Goal: Task Accomplishment & Management: Use online tool/utility

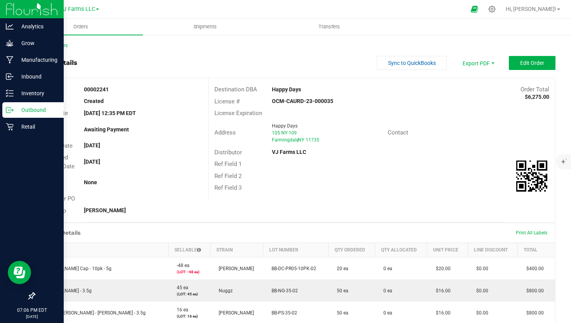
click at [17, 111] on p "Outbound" at bounding box center [37, 109] width 47 height 9
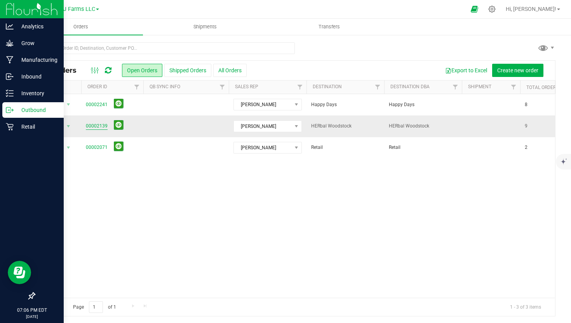
click at [94, 123] on link "00002139" at bounding box center [97, 125] width 22 height 7
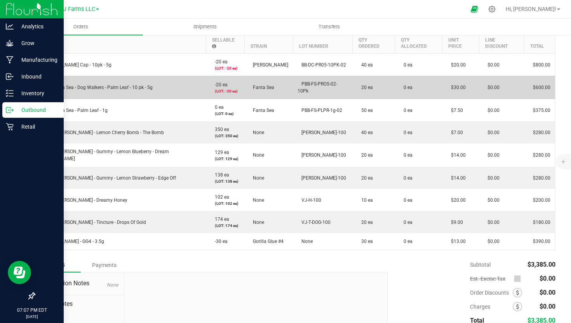
scroll to position [219, 0]
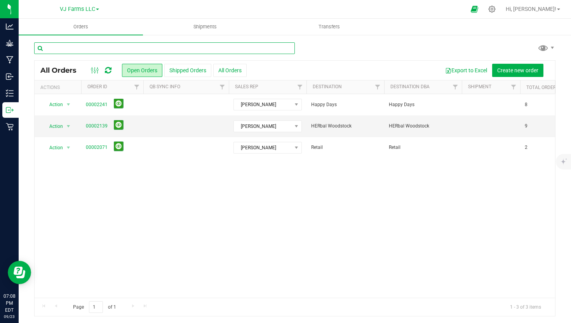
click at [146, 47] on input "text" at bounding box center [164, 48] width 261 height 12
type input "herbal"
click at [234, 69] on button "All Orders" at bounding box center [229, 70] width 33 height 13
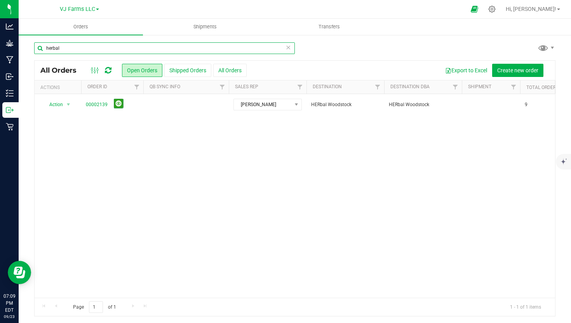
click at [154, 48] on input "herbal" at bounding box center [164, 48] width 261 height 12
click at [231, 67] on button "All Orders" at bounding box center [229, 70] width 33 height 13
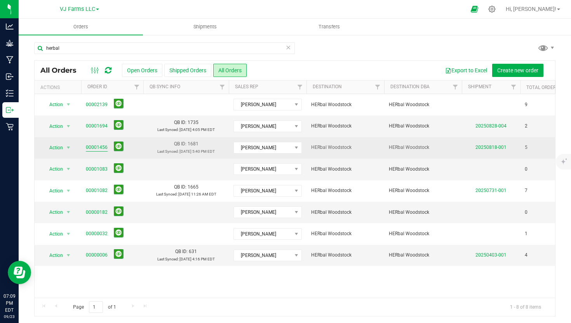
click at [100, 147] on link "00001456" at bounding box center [97, 147] width 22 height 7
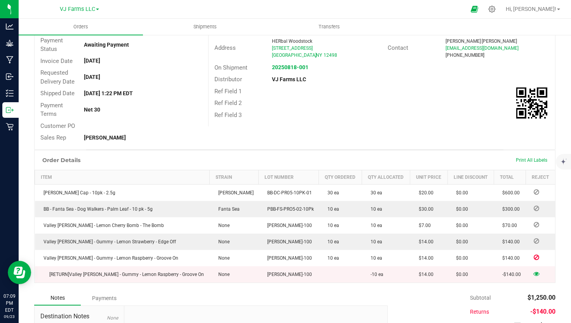
scroll to position [90, 0]
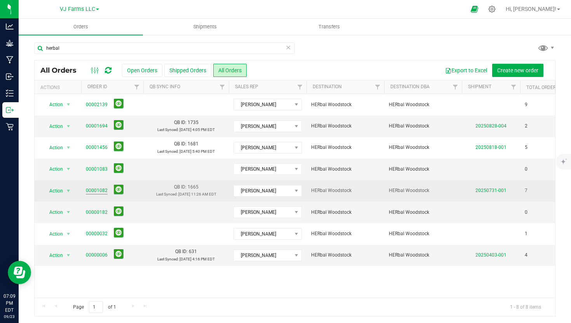
click at [105, 194] on link "00001082" at bounding box center [97, 190] width 22 height 7
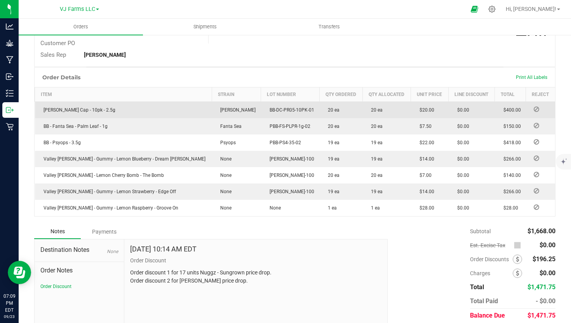
scroll to position [169, 0]
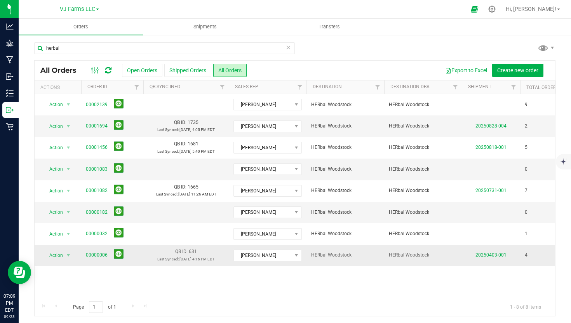
click at [98, 258] on link "00000006" at bounding box center [97, 254] width 22 height 7
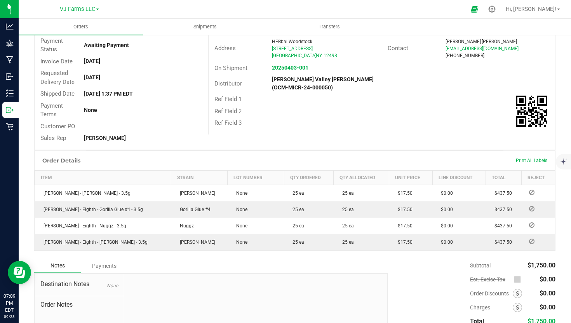
scroll to position [105, 0]
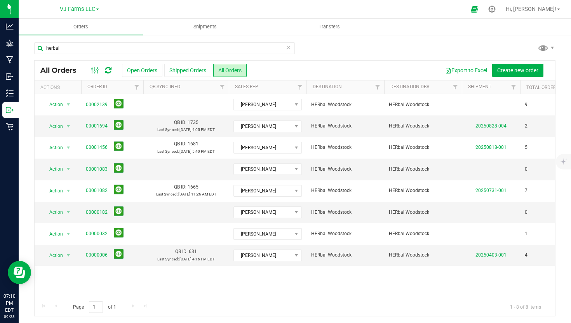
scroll to position [1, 0]
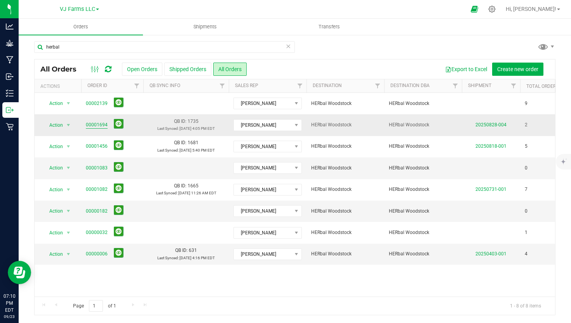
click at [99, 125] on link "00001694" at bounding box center [97, 124] width 22 height 7
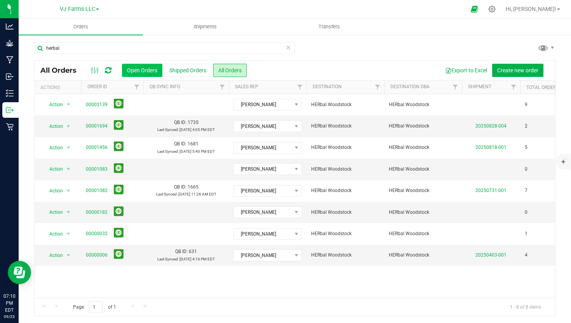
click at [126, 73] on button "Open Orders" at bounding box center [142, 70] width 40 height 13
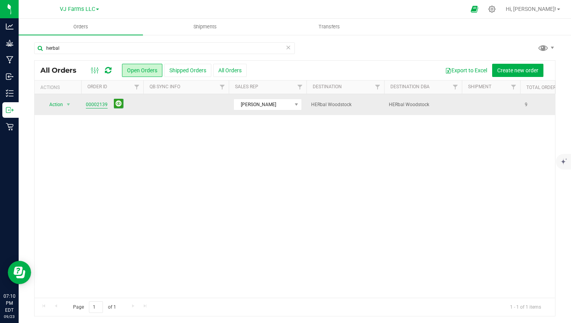
click at [99, 106] on link "00002139" at bounding box center [97, 104] width 22 height 7
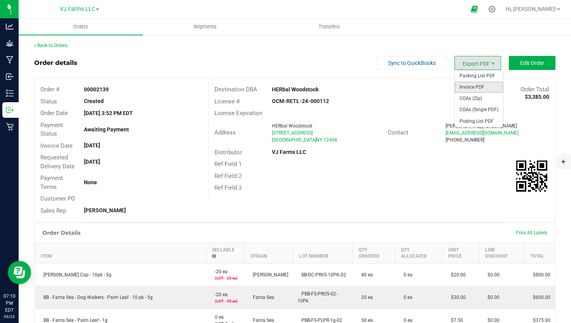
click at [489, 91] on span "Invoice PDF" at bounding box center [479, 87] width 48 height 11
